Goal: Task Accomplishment & Management: Manage account settings

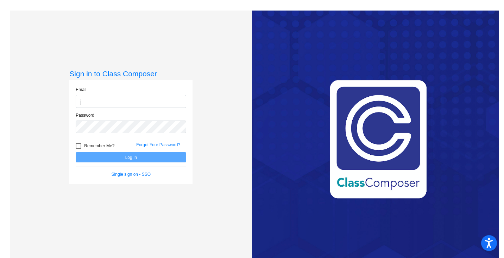
type input "[EMAIL_ADDRESS][DOMAIN_NAME]"
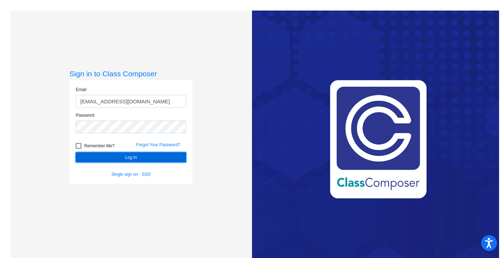
click at [96, 159] on button "Log In" at bounding box center [131, 157] width 110 height 10
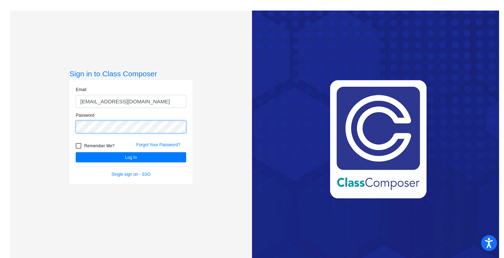
click at [76, 152] on button "Log In" at bounding box center [131, 157] width 110 height 10
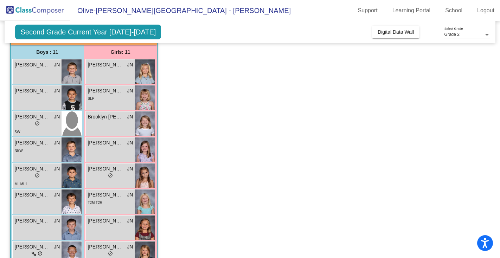
scroll to position [53, 0]
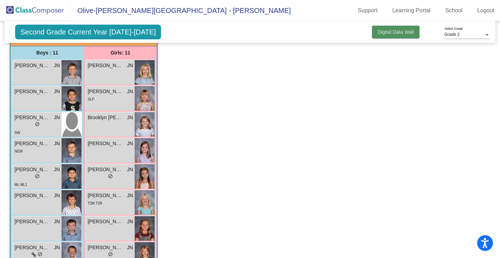
click at [385, 34] on span "Digital Data Wall" at bounding box center [396, 32] width 36 height 6
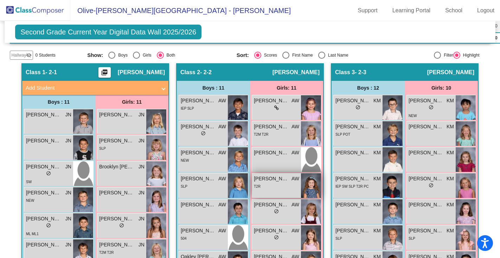
scroll to position [173, 0]
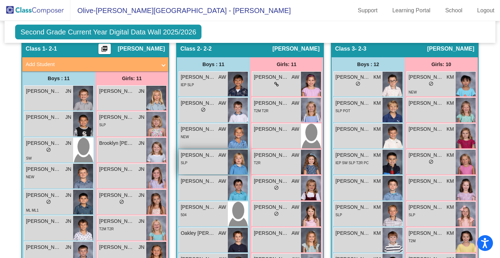
click at [237, 167] on img at bounding box center [238, 162] width 20 height 25
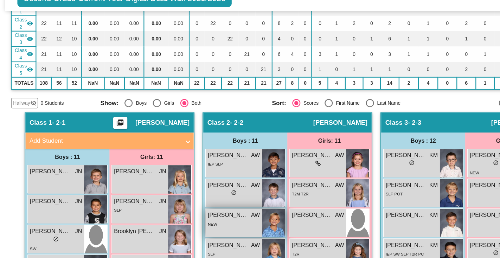
scroll to position [17, 0]
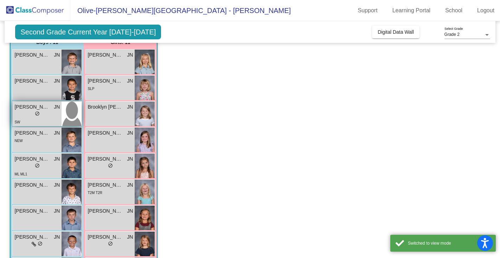
scroll to position [65, 0]
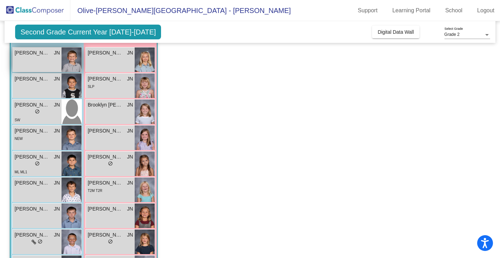
click at [34, 55] on span "[PERSON_NAME]" at bounding box center [31, 52] width 35 height 7
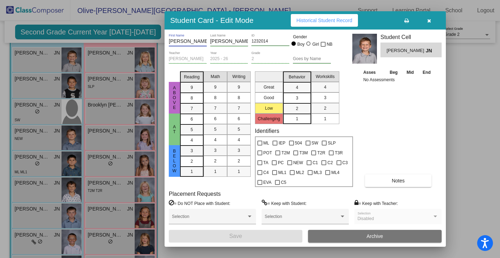
drag, startPoint x: 170, startPoint y: 42, endPoint x: 225, endPoint y: 40, distance: 55.3
click at [225, 40] on div "[PERSON_NAME] First Name [PERSON_NAME] Last Name 1232014 ID Gender Boy Girl NB" at bounding box center [250, 43] width 162 height 18
click at [428, 22] on icon "button" at bounding box center [429, 20] width 4 height 5
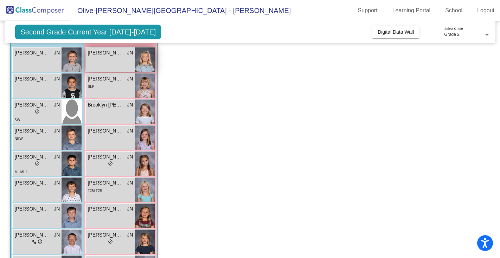
click at [103, 58] on div "[PERSON_NAME] JN lock do_not_disturb_alt" at bounding box center [110, 59] width 49 height 25
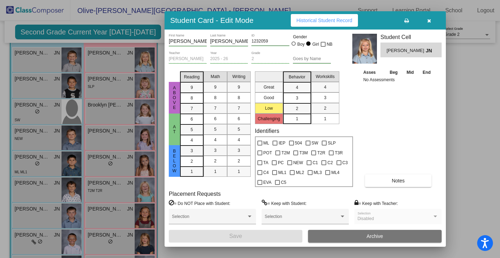
drag, startPoint x: 387, startPoint y: 51, endPoint x: 417, endPoint y: 51, distance: 29.9
click at [417, 51] on span "[PERSON_NAME]" at bounding box center [406, 50] width 39 height 7
copy span "[PERSON_NAME]"
click at [431, 19] on icon "button" at bounding box center [429, 20] width 4 height 5
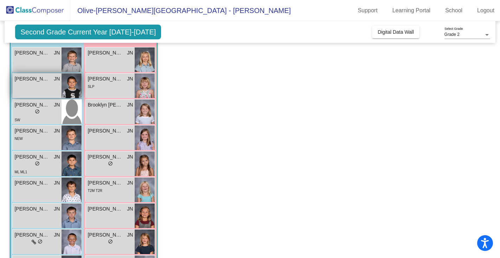
click at [41, 91] on div "[PERSON_NAME] [PERSON_NAME] lock do_not_disturb_alt" at bounding box center [37, 86] width 49 height 25
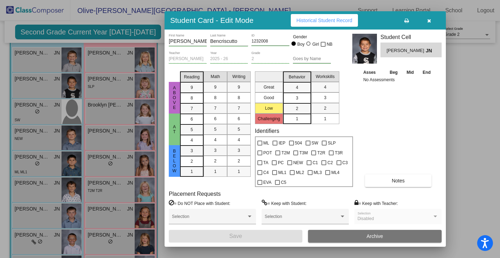
click at [176, 40] on input "[PERSON_NAME]" at bounding box center [188, 42] width 38 height 6
click at [225, 41] on input "Bencriscutto" at bounding box center [229, 42] width 38 height 6
click at [431, 21] on icon "button" at bounding box center [429, 20] width 4 height 5
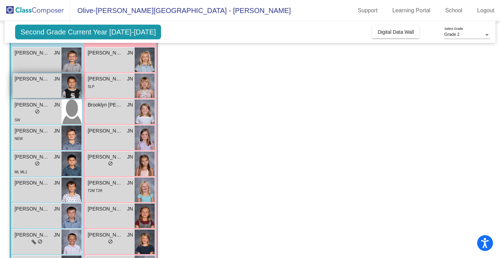
click at [34, 89] on div "[PERSON_NAME] [PERSON_NAME] lock do_not_disturb_alt" at bounding box center [37, 86] width 49 height 25
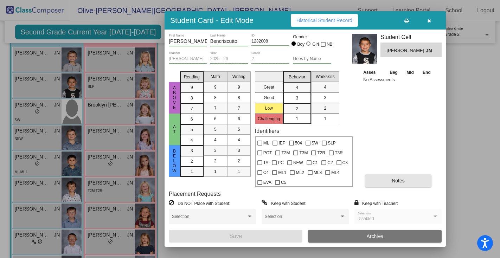
click at [389, 179] on button "Notes" at bounding box center [398, 180] width 66 height 13
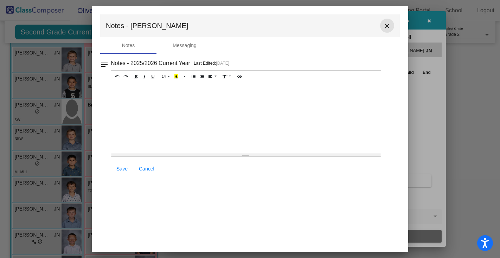
click at [391, 27] on mat-icon "close" at bounding box center [387, 26] width 8 height 8
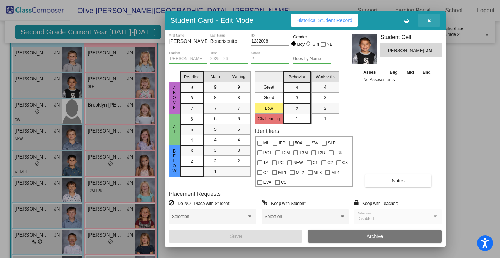
click at [427, 21] on icon "button" at bounding box center [429, 20] width 4 height 5
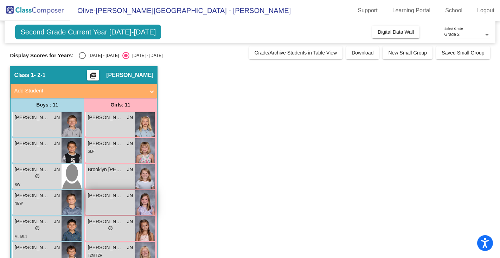
scroll to position [0, 0]
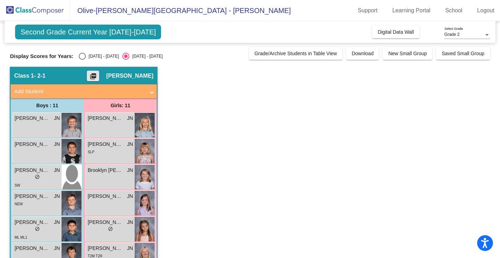
click at [97, 75] on mat-icon "picture_as_pdf" at bounding box center [93, 78] width 8 height 10
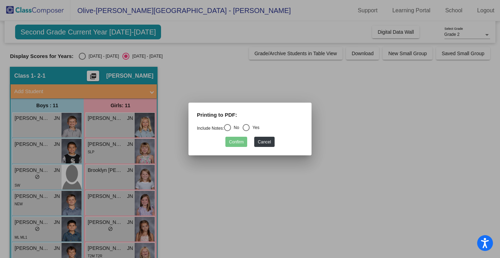
click at [231, 126] on div "Select an option" at bounding box center [227, 127] width 7 height 7
click at [228, 131] on input "No" at bounding box center [227, 131] width 0 height 0
radio input "true"
click at [239, 141] on button "Confirm" at bounding box center [236, 142] width 22 height 10
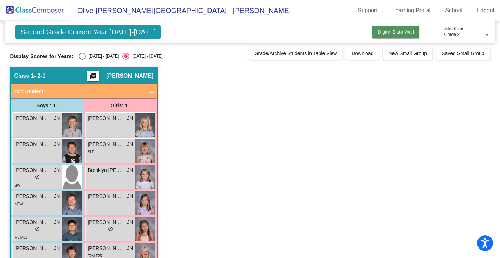
click at [384, 34] on span "Digital Data Wall" at bounding box center [396, 32] width 36 height 6
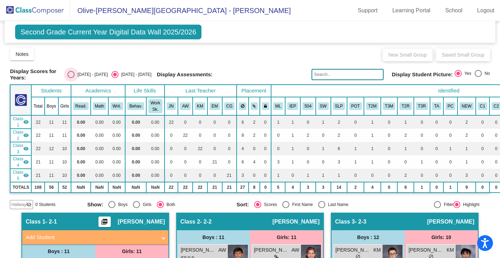
click at [75, 74] on div "Select an option" at bounding box center [71, 74] width 7 height 7
click at [71, 78] on input "[DATE] - [DATE]" at bounding box center [71, 78] width 0 height 0
radio input "true"
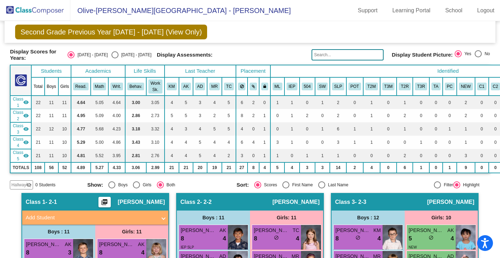
scroll to position [8, 0]
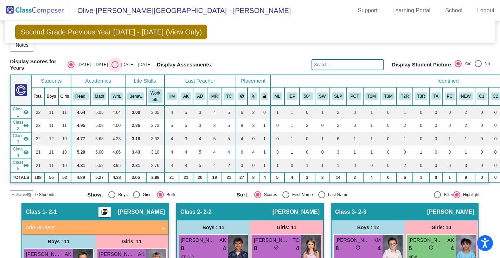
click at [117, 63] on div "Select an option" at bounding box center [115, 64] width 7 height 7
click at [115, 68] on input "[DATE] - [DATE]" at bounding box center [115, 68] width 0 height 0
radio input "true"
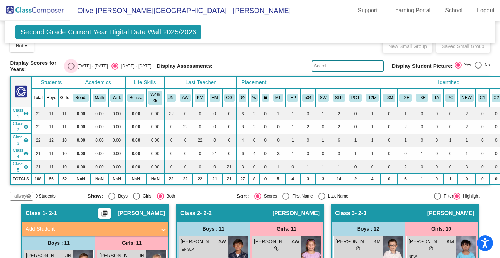
click at [75, 64] on div "Select an option" at bounding box center [71, 66] width 7 height 7
click at [71, 70] on input "[DATE] - [DATE]" at bounding box center [71, 70] width 0 height 0
radio input "true"
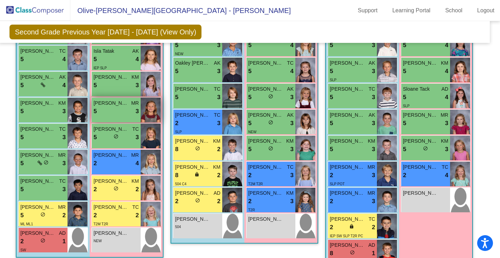
scroll to position [287, 6]
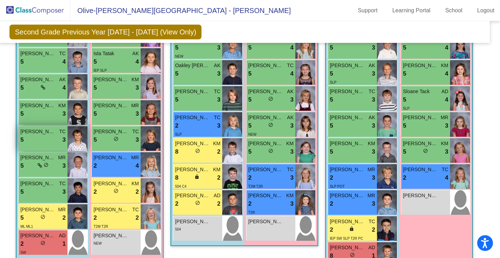
click at [49, 128] on span "[PERSON_NAME]" at bounding box center [37, 131] width 35 height 7
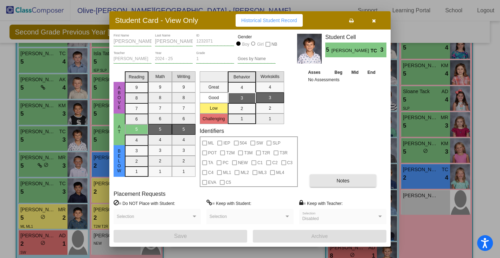
click at [332, 180] on button "Notes" at bounding box center [343, 180] width 66 height 13
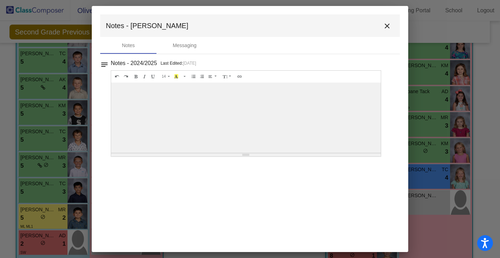
click at [386, 28] on mat-icon "close" at bounding box center [387, 26] width 8 height 8
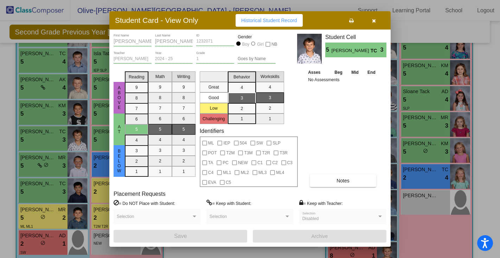
click at [374, 21] on icon "button" at bounding box center [374, 20] width 4 height 5
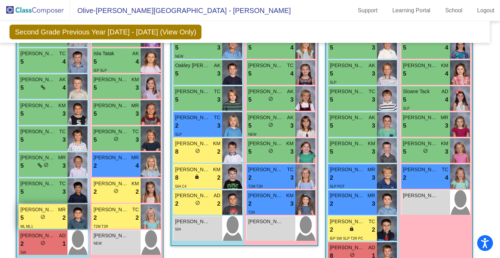
click at [25, 214] on div "5 lock do_not_disturb_alt 2" at bounding box center [42, 218] width 45 height 9
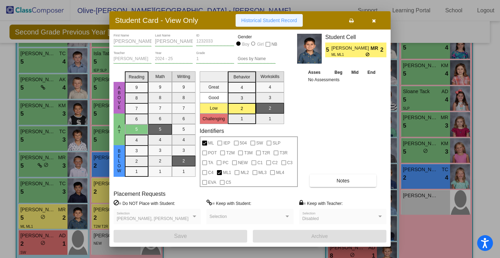
click at [266, 19] on span "Historical Student Record" at bounding box center [269, 21] width 56 height 6
click at [374, 19] on icon "button" at bounding box center [374, 20] width 4 height 5
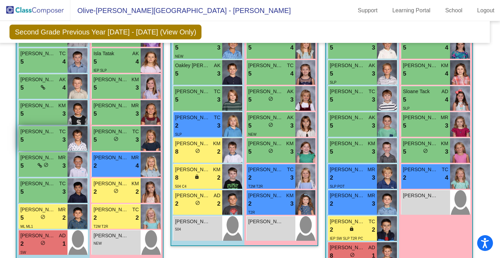
click at [47, 136] on div "5 lock do_not_disturb_alt 3" at bounding box center [42, 139] width 45 height 9
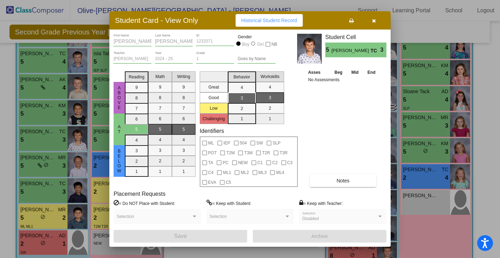
click at [259, 18] on span "Historical Student Record" at bounding box center [269, 21] width 56 height 6
click at [375, 19] on icon "button" at bounding box center [374, 20] width 4 height 5
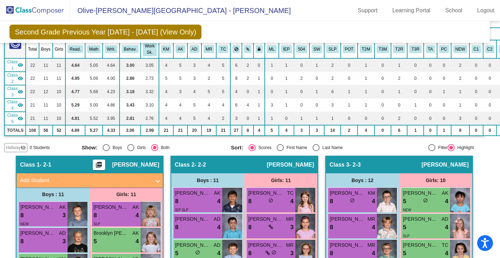
scroll to position [0, 6]
